Goal: Find specific page/section: Find specific page/section

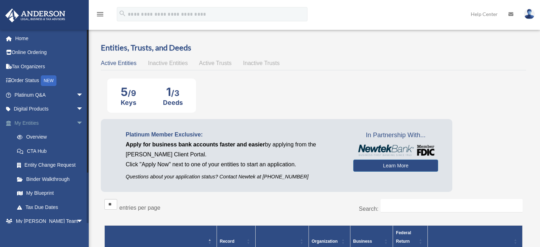
scroll to position [35, 0]
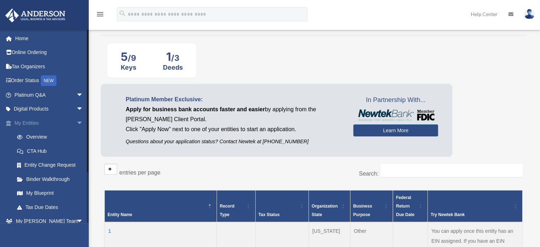
click at [76, 122] on span "arrow_drop_down" at bounding box center [83, 123] width 14 height 15
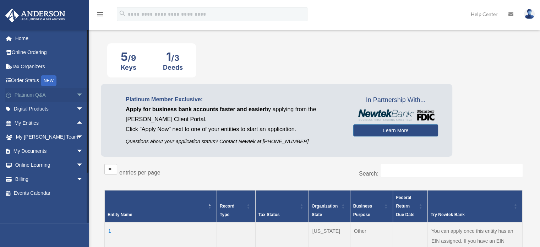
click at [76, 92] on span "arrow_drop_down" at bounding box center [83, 95] width 14 height 15
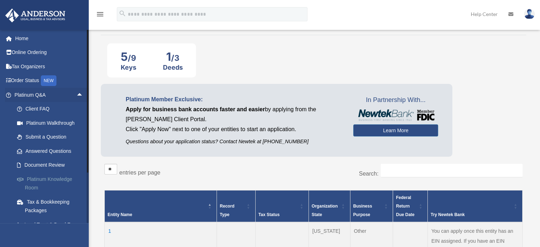
click at [49, 179] on link "Platinum Knowledge Room" at bounding box center [52, 183] width 84 height 23
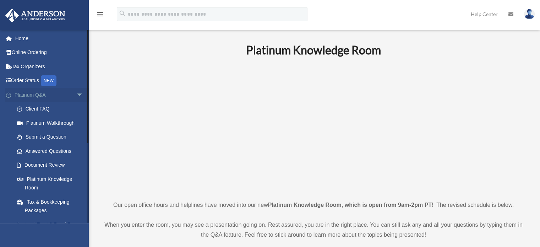
click at [76, 97] on span "arrow_drop_down" at bounding box center [83, 95] width 14 height 15
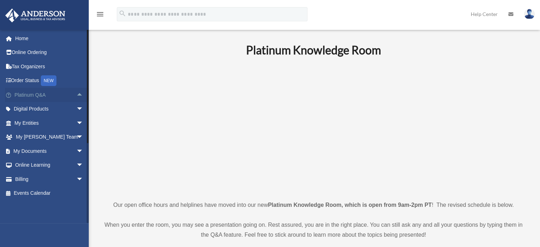
click at [78, 93] on span "arrow_drop_up" at bounding box center [83, 95] width 14 height 15
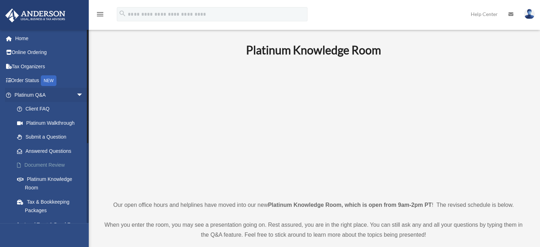
click at [65, 162] on link "Document Review" at bounding box center [52, 165] width 84 height 14
